Goal: Transaction & Acquisition: Obtain resource

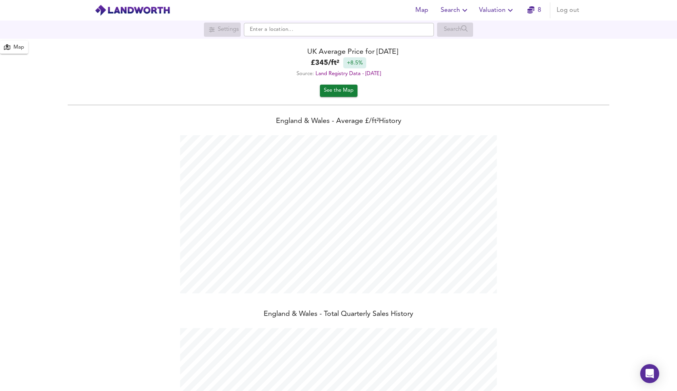
scroll to position [391, 677]
click at [500, 9] on span "Valuation" at bounding box center [497, 10] width 36 height 11
click at [504, 29] on li "New Valuation Report" at bounding box center [497, 28] width 95 height 14
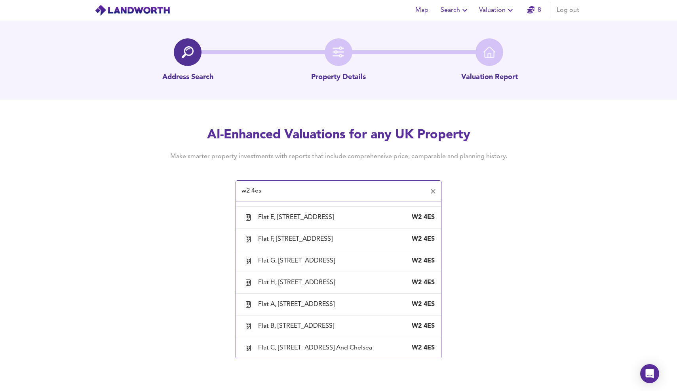
scroll to position [1032, 0]
click at [318, 25] on div "[STREET_ADDRESS]" at bounding box center [288, 21] width 60 height 9
type input "[STREET_ADDRESS]"
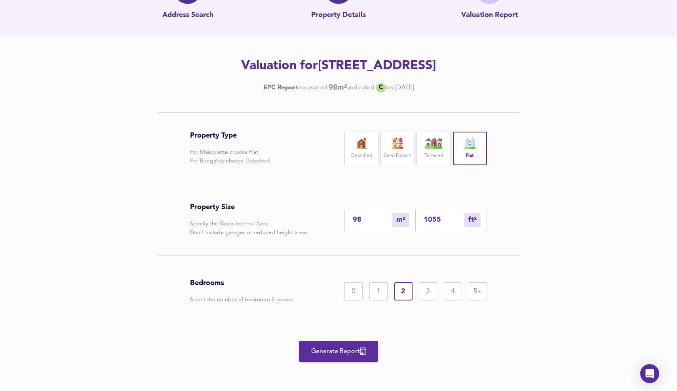
scroll to position [80, 0]
click at [340, 354] on span "Generate Report" at bounding box center [338, 351] width 63 height 11
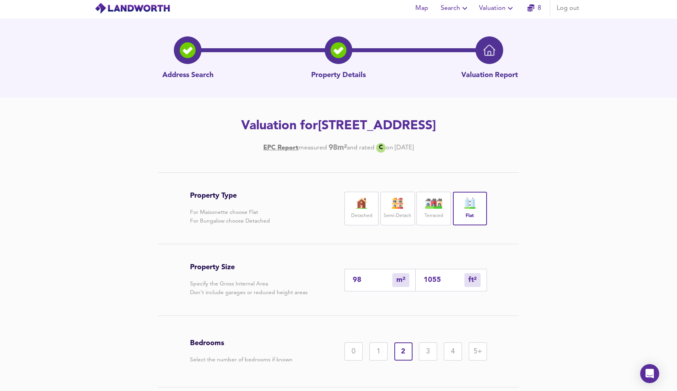
scroll to position [0, 0]
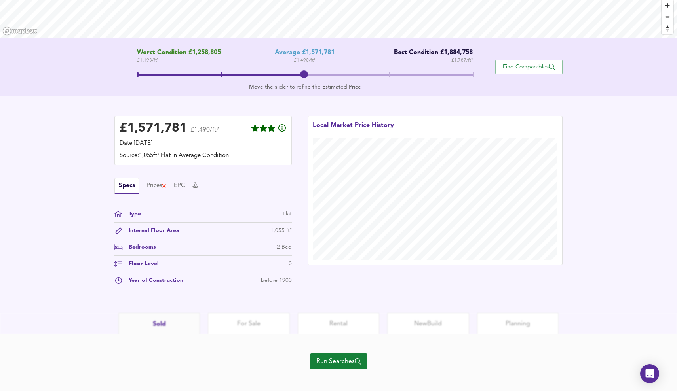
scroll to position [125, 0]
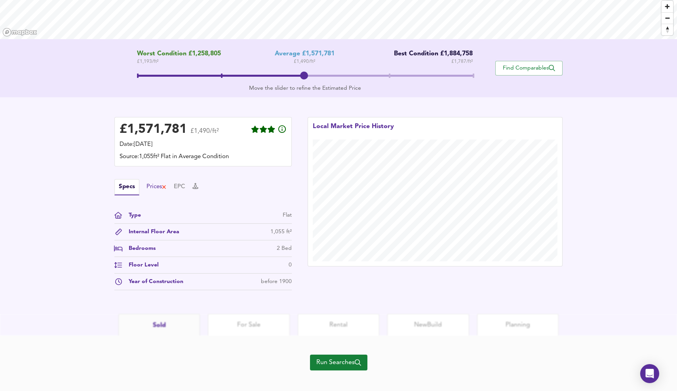
click at [159, 185] on div "Prices" at bounding box center [156, 187] width 20 height 9
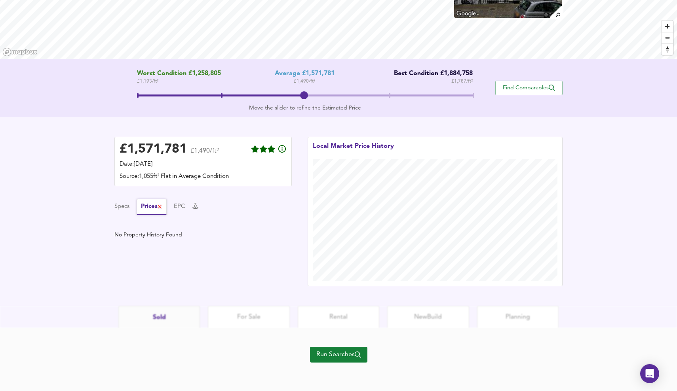
scroll to position [105, 0]
click at [190, 203] on div "Specs Prices EPC" at bounding box center [202, 207] width 177 height 16
click at [185, 205] on button "EPC" at bounding box center [179, 207] width 11 height 9
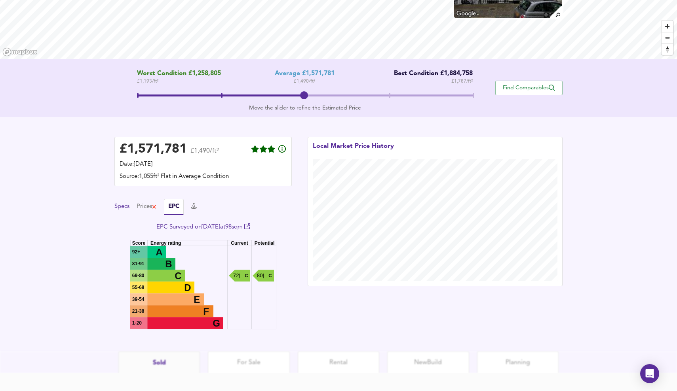
click at [121, 207] on button "Specs" at bounding box center [121, 207] width 15 height 9
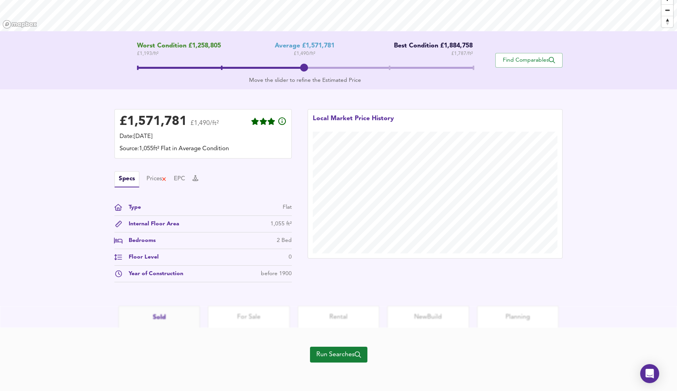
scroll to position [133, 0]
click at [526, 57] on span "Find Comparables" at bounding box center [528, 61] width 59 height 8
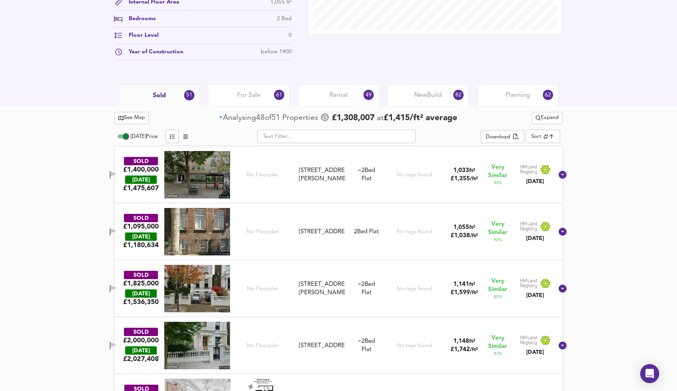
scroll to position [322, 0]
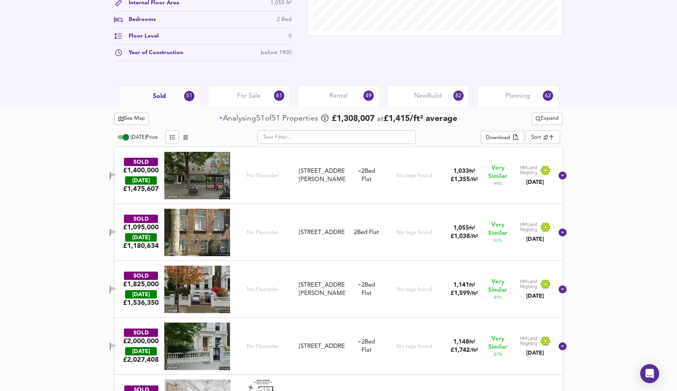
click at [250, 93] on span "For Sale" at bounding box center [248, 96] width 23 height 9
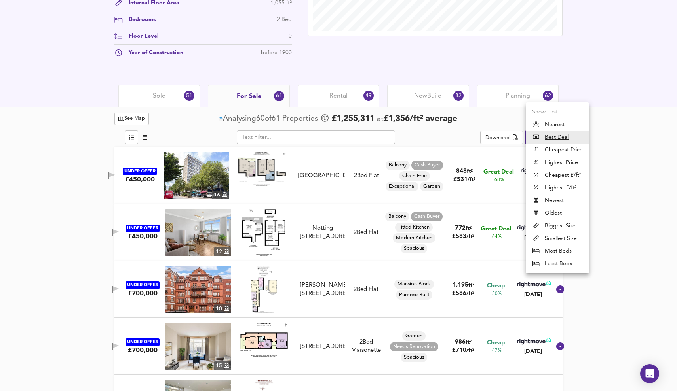
click at [619, 146] on div at bounding box center [338, 195] width 677 height 391
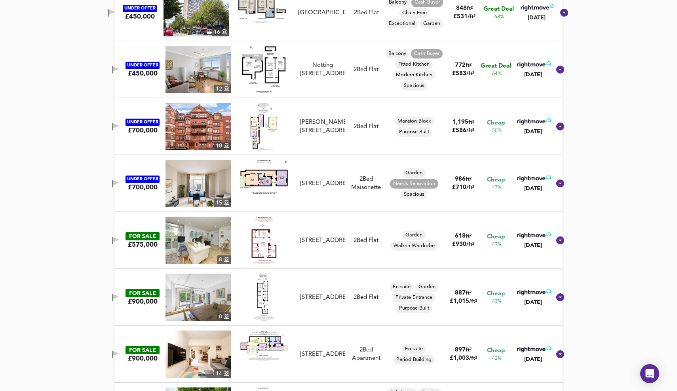
scroll to position [496, 0]
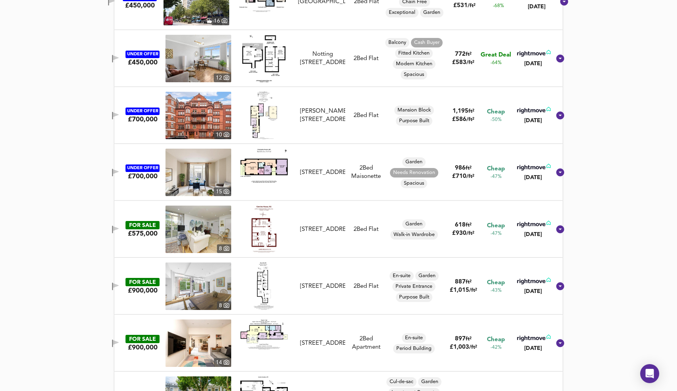
click at [204, 239] on img at bounding box center [198, 229] width 66 height 47
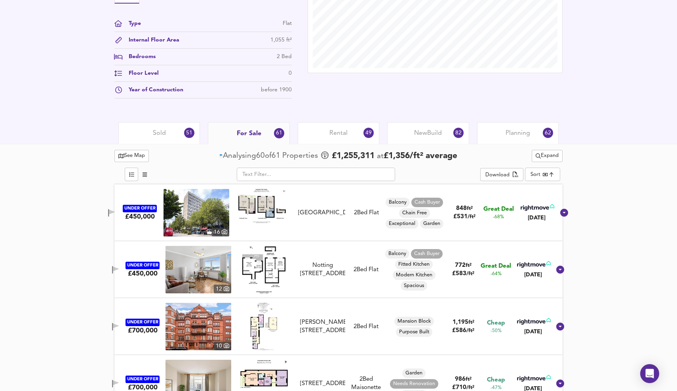
scroll to position [287, 0]
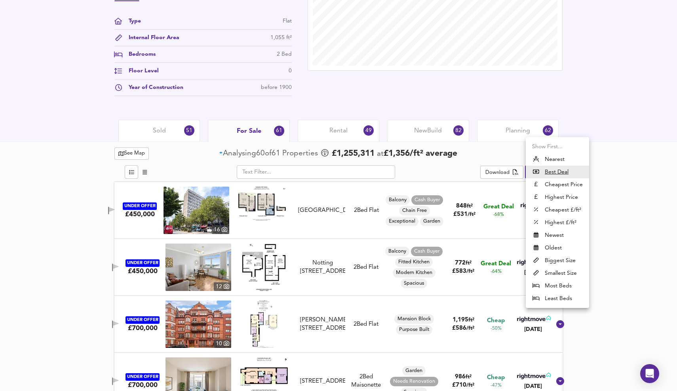
click at [559, 159] on li "Nearest" at bounding box center [557, 159] width 63 height 13
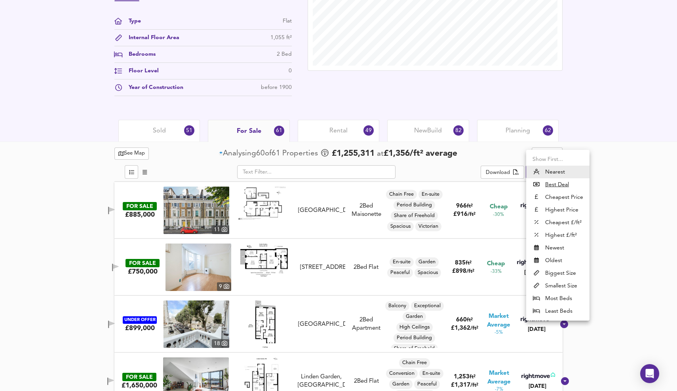
click at [560, 183] on u "Best Deal" at bounding box center [557, 185] width 24 height 8
type input "bestdeal"
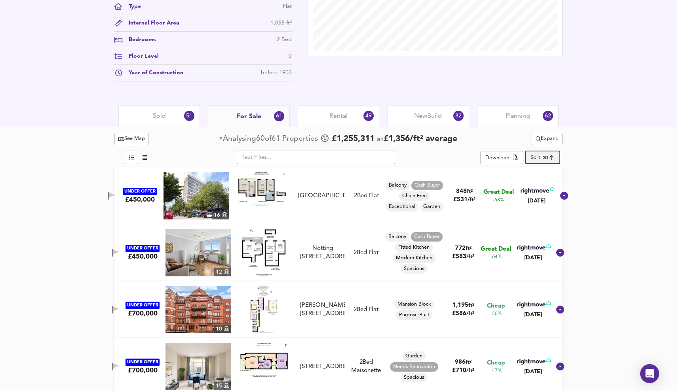
scroll to position [295, 0]
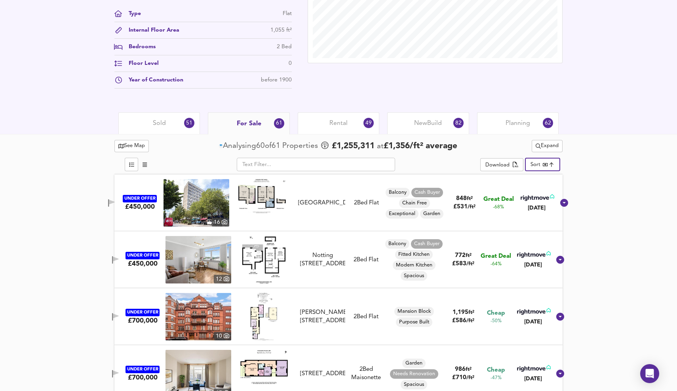
click at [342, 123] on span "Rental" at bounding box center [338, 123] width 18 height 9
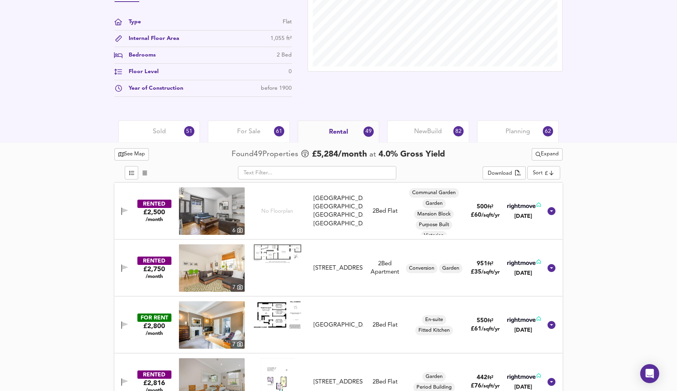
scroll to position [286, 0]
click at [423, 132] on span "New Build" at bounding box center [428, 132] width 28 height 9
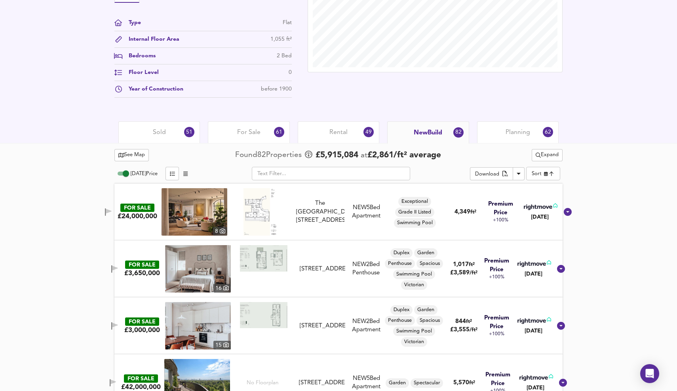
click at [348, 135] on div "Rental 49" at bounding box center [339, 132] width 82 height 22
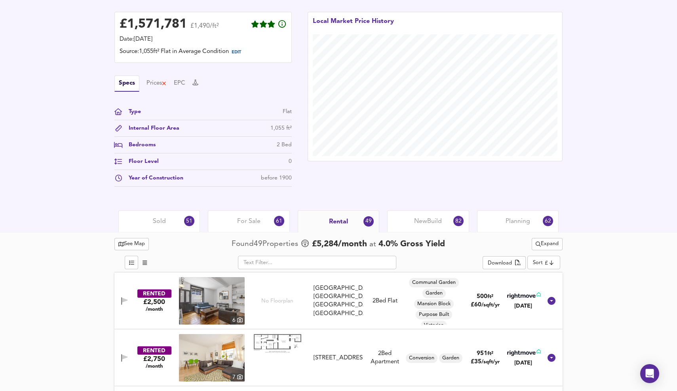
scroll to position [192, 0]
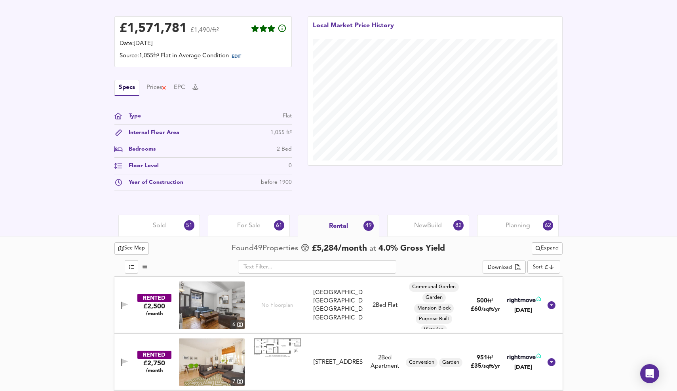
click at [239, 227] on span "For Sale" at bounding box center [248, 226] width 23 height 9
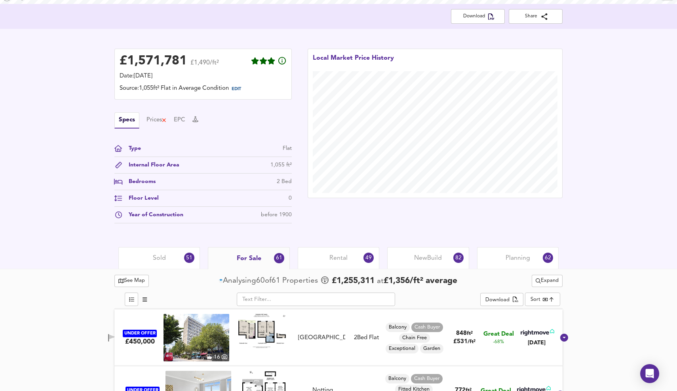
scroll to position [161, 0]
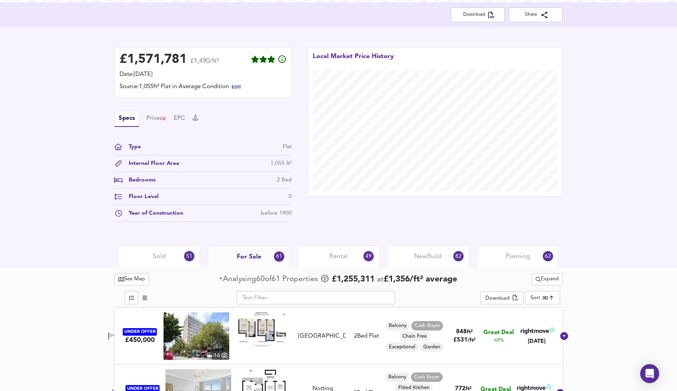
click at [337, 256] on span "Rental" at bounding box center [338, 256] width 18 height 9
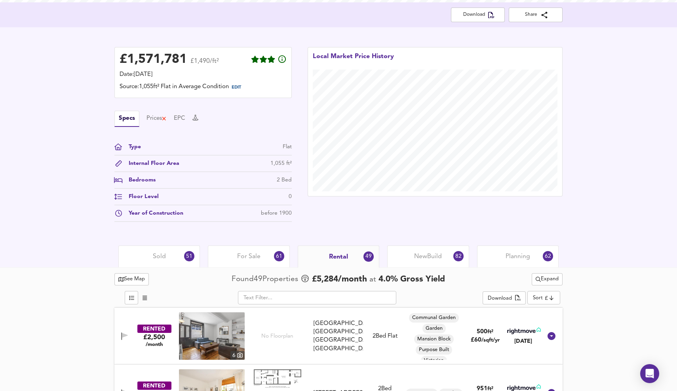
click at [254, 258] on span "For Sale" at bounding box center [248, 256] width 23 height 9
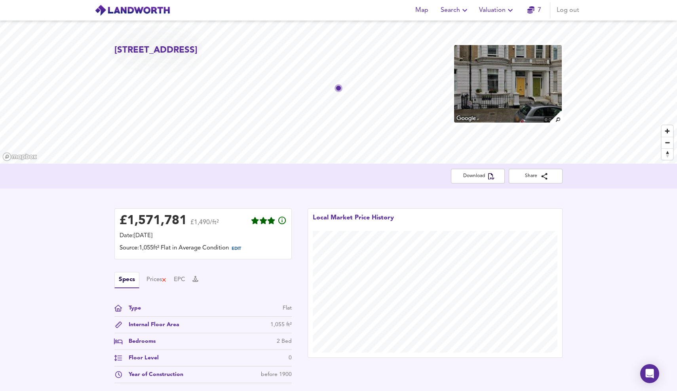
scroll to position [22, 0]
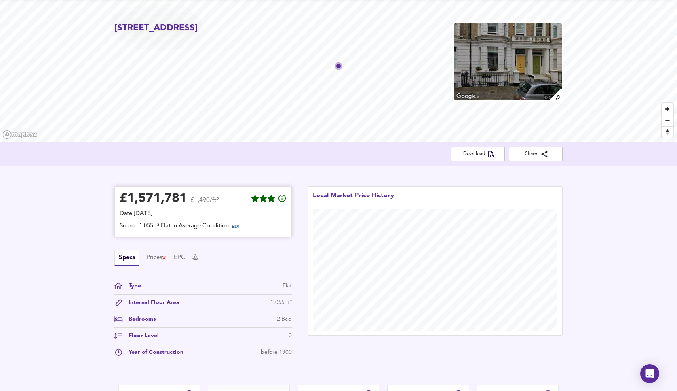
click at [237, 225] on span "EDIT" at bounding box center [239, 227] width 21 height 10
click at [237, 226] on span "EDIT" at bounding box center [236, 227] width 9 height 4
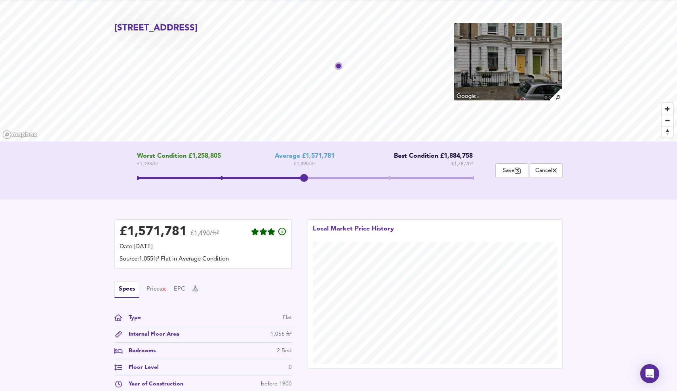
click at [392, 175] on span at bounding box center [305, 179] width 336 height 14
drag, startPoint x: 392, startPoint y: 175, endPoint x: 483, endPoint y: 170, distance: 91.6
click at [483, 170] on div "Worst Condition £1,258,805 £ 1,193 / ft² Average £1,571,781 £ 1,490 / ft² Best …" at bounding box center [304, 171] width 381 height 36
click at [389, 177] on span at bounding box center [390, 178] width 2 height 4
drag, startPoint x: 389, startPoint y: 177, endPoint x: 487, endPoint y: 177, distance: 97.8
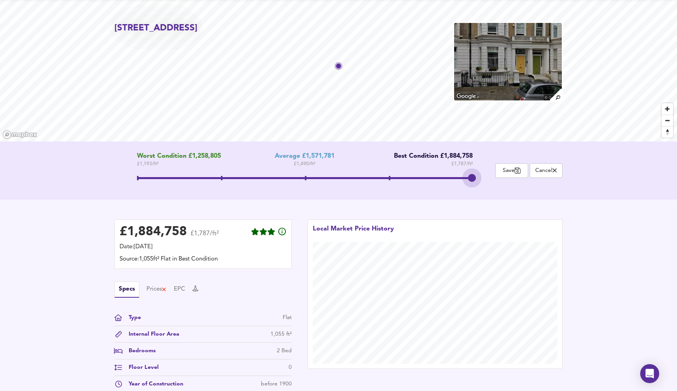
click at [487, 177] on div "Worst Condition £1,258,805 £ 1,193 / ft² Average £1,571,781 £ 1,490 / ft² Best …" at bounding box center [304, 171] width 381 height 36
click at [506, 172] on span "Save" at bounding box center [511, 171] width 24 height 8
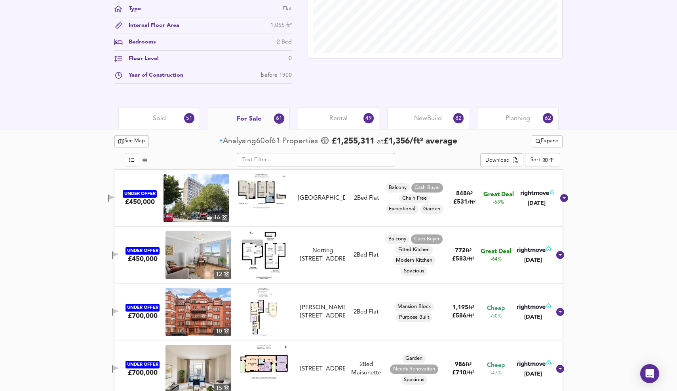
scroll to position [302, 0]
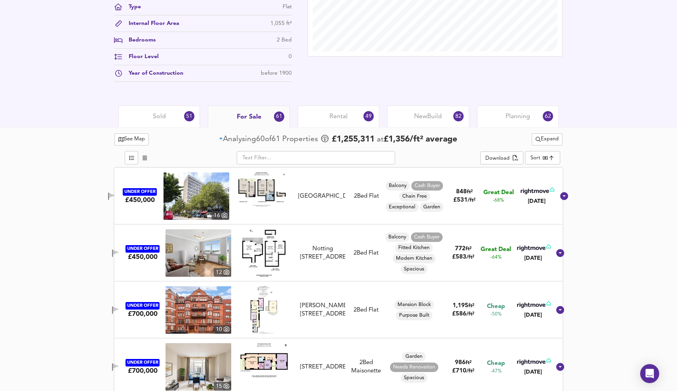
click at [346, 119] on span "Rental" at bounding box center [338, 116] width 18 height 9
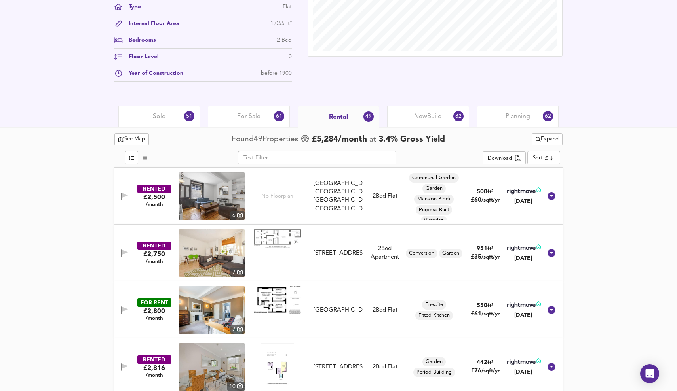
click at [429, 119] on span "New Build" at bounding box center [428, 116] width 28 height 9
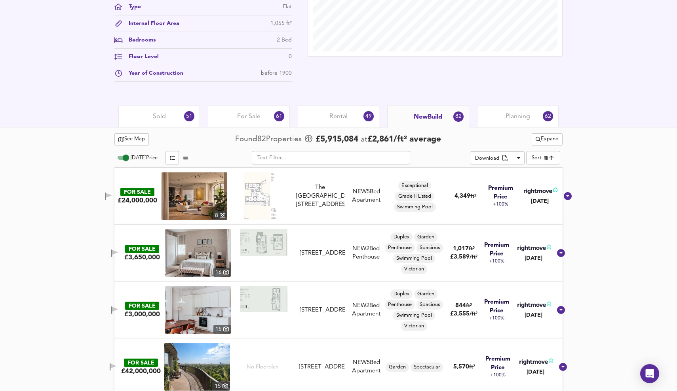
click at [257, 120] on span "For Sale" at bounding box center [248, 116] width 23 height 9
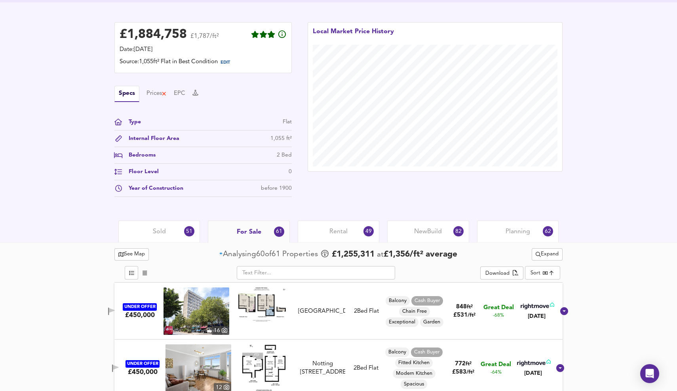
scroll to position [185, 0]
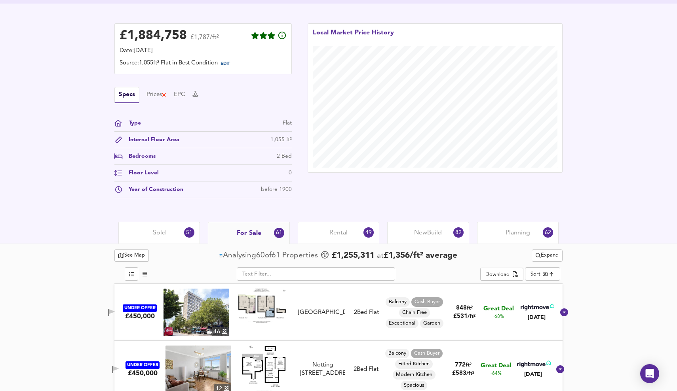
click at [544, 258] on span "Expand" at bounding box center [546, 255] width 23 height 9
click at [336, 233] on span "Rental" at bounding box center [338, 233] width 18 height 9
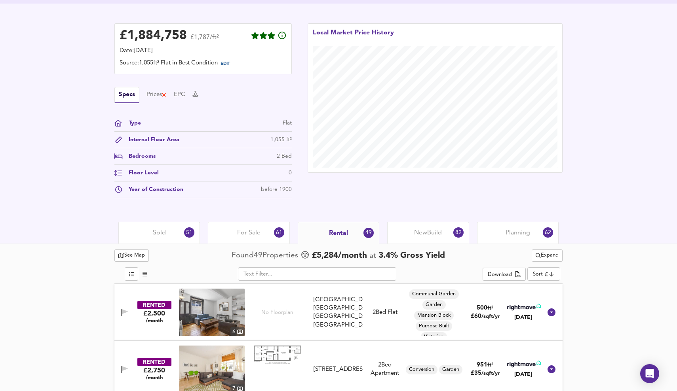
click at [253, 232] on span "For Sale" at bounding box center [248, 233] width 23 height 9
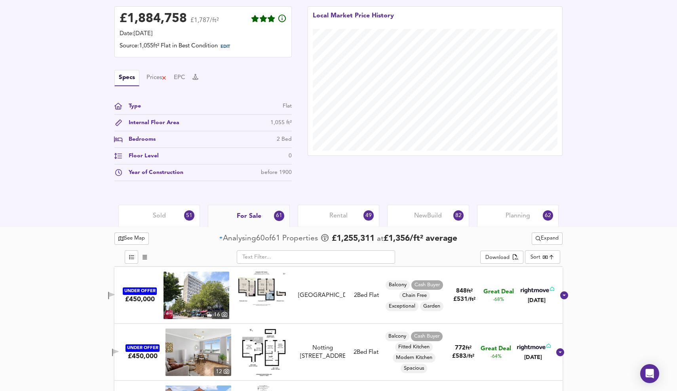
scroll to position [205, 0]
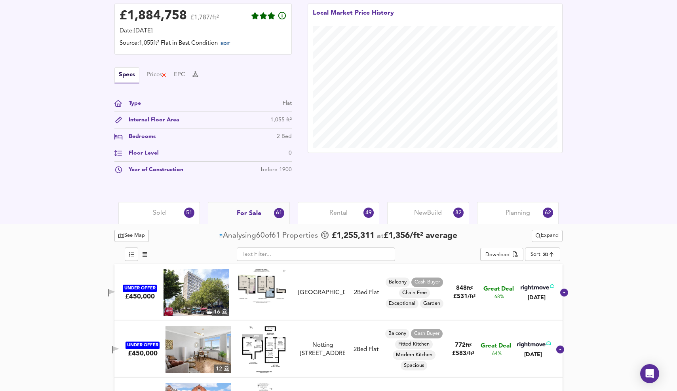
click at [546, 237] on span "Expand" at bounding box center [546, 236] width 23 height 9
click at [551, 277] on icon at bounding box center [548, 277] width 9 height 6
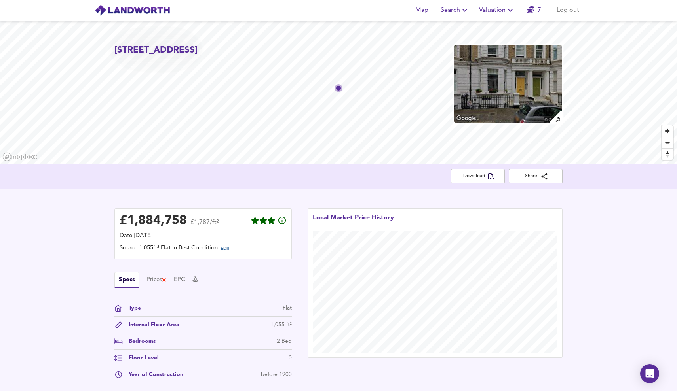
scroll to position [0, 0]
click at [476, 177] on span "Download" at bounding box center [477, 176] width 41 height 8
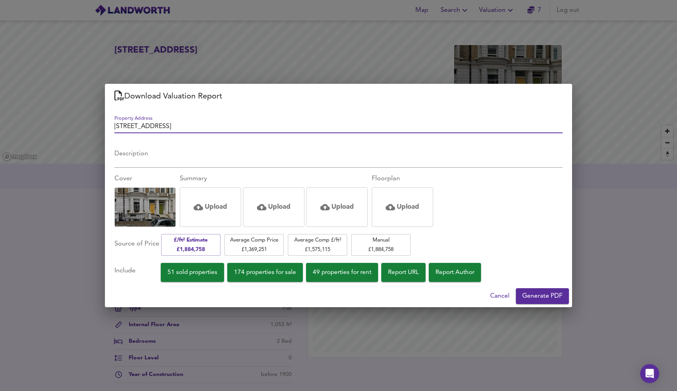
click at [540, 299] on span "Generate PDF" at bounding box center [542, 296] width 40 height 11
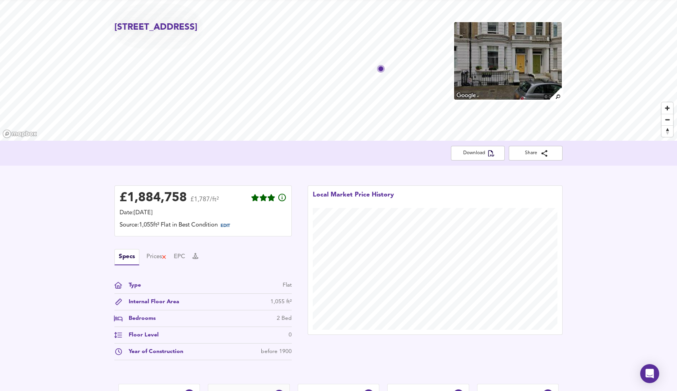
scroll to position [25, 0]
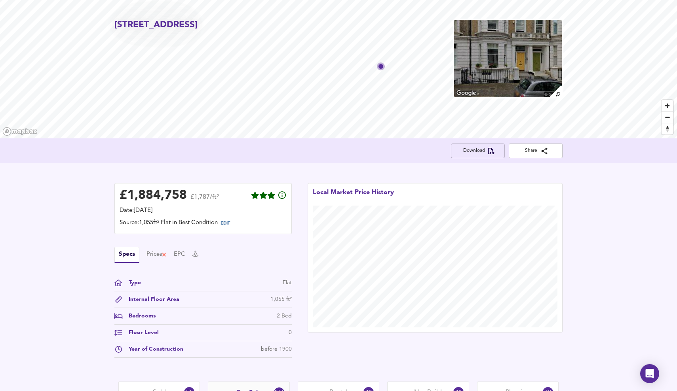
click at [470, 150] on span "Download" at bounding box center [477, 151] width 41 height 8
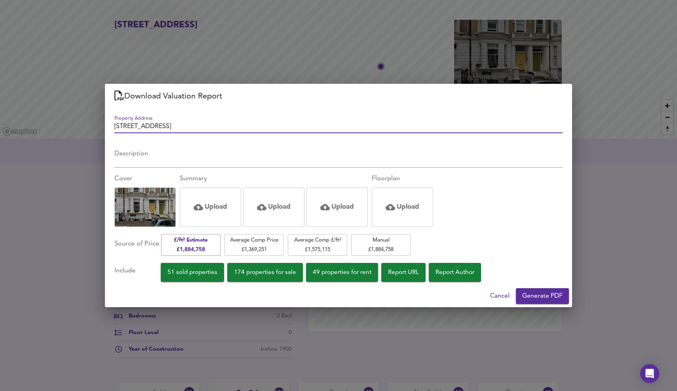
click at [502, 296] on span "Cancel" at bounding box center [499, 296] width 19 height 11
